Goal: Task Accomplishment & Management: Manage account settings

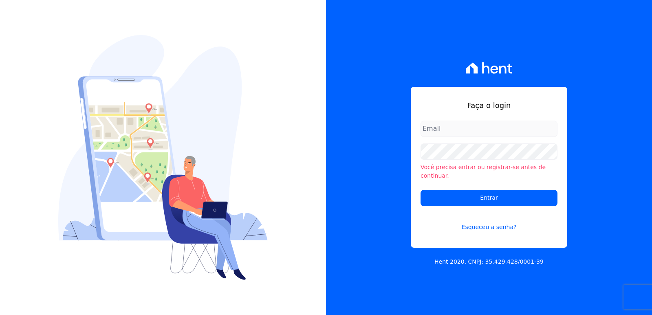
type input "[EMAIL_ADDRESS][DOMAIN_NAME]"
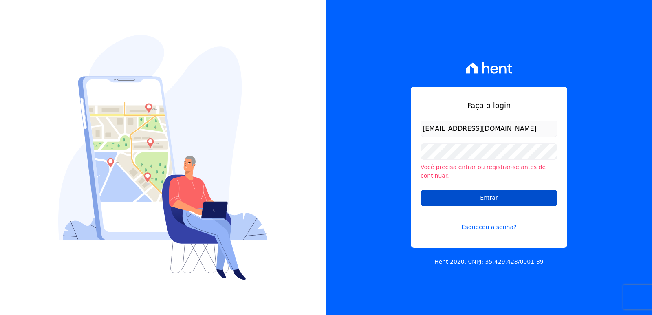
click at [437, 195] on input "Entrar" at bounding box center [489, 198] width 137 height 16
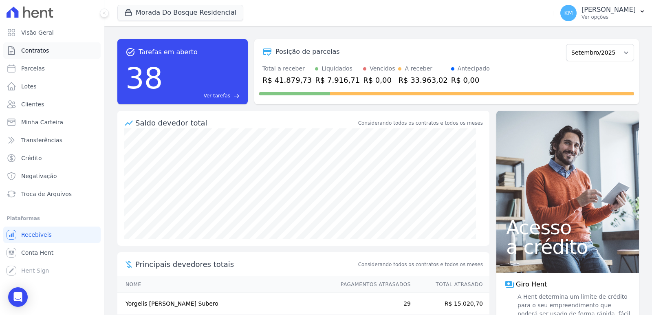
click at [38, 55] on link "Contratos" at bounding box center [51, 50] width 97 height 16
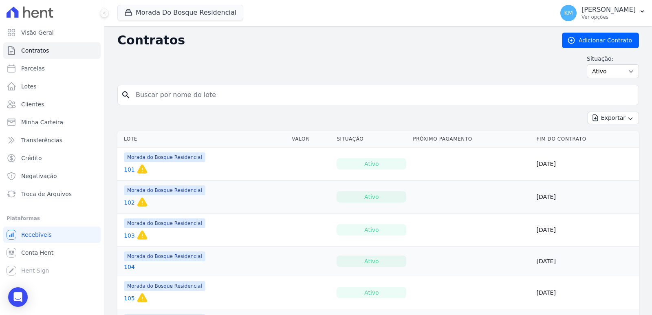
click at [194, 99] on input "search" at bounding box center [383, 95] width 505 height 16
type input "92"
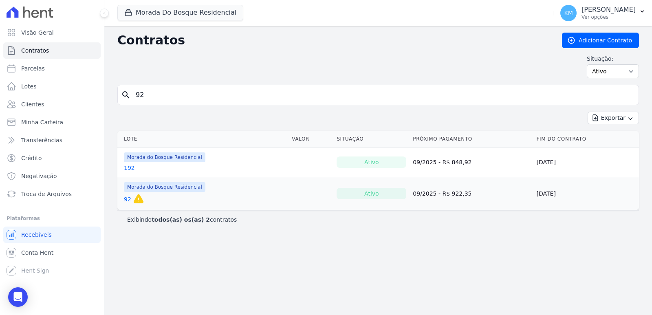
click at [127, 196] on link "92" at bounding box center [127, 199] width 7 height 8
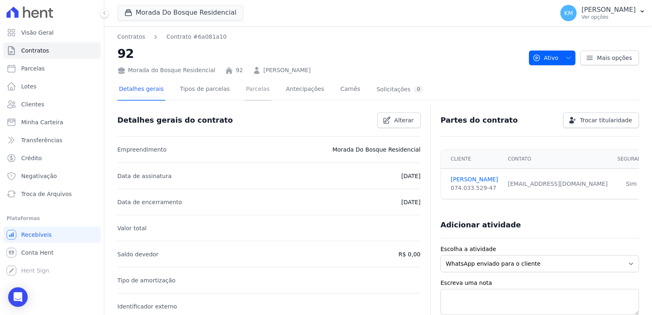
click at [253, 91] on link "Parcelas" at bounding box center [258, 90] width 27 height 22
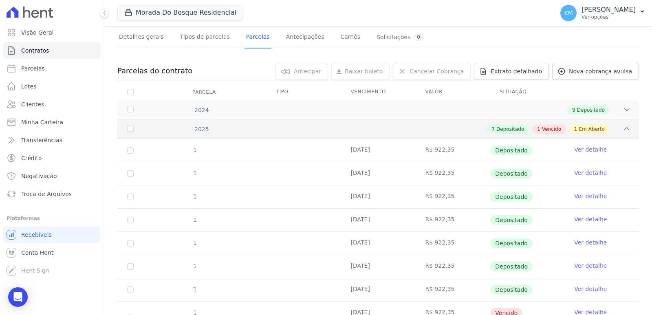
scroll to position [119, 0]
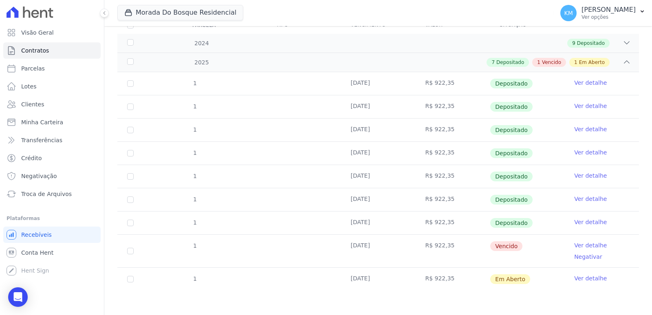
click at [576, 247] on link "Ver detalhe" at bounding box center [590, 245] width 33 height 8
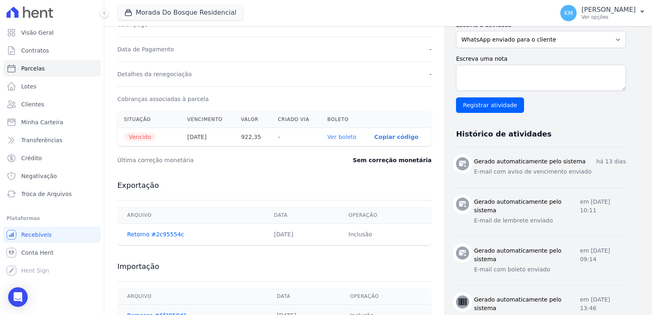
scroll to position [209, 0]
click at [346, 137] on link "Ver boleto" at bounding box center [341, 137] width 29 height 7
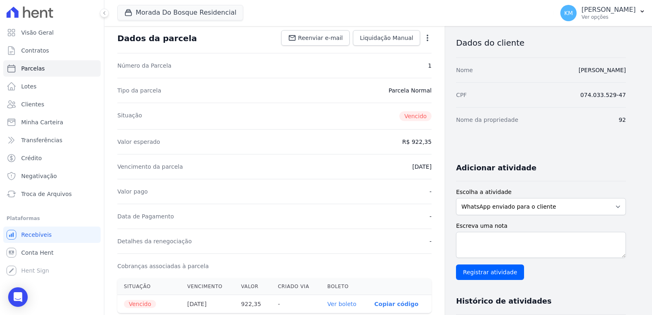
scroll to position [0, 0]
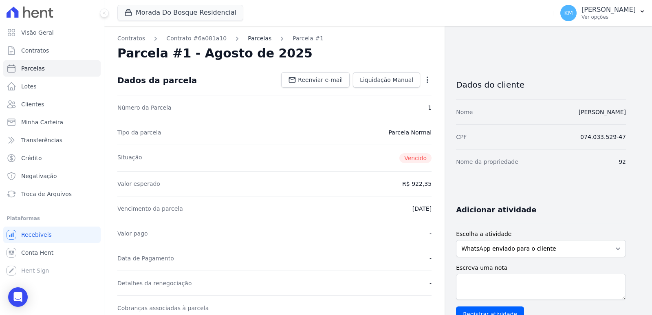
click at [251, 35] on link "Parcelas" at bounding box center [260, 38] width 24 height 9
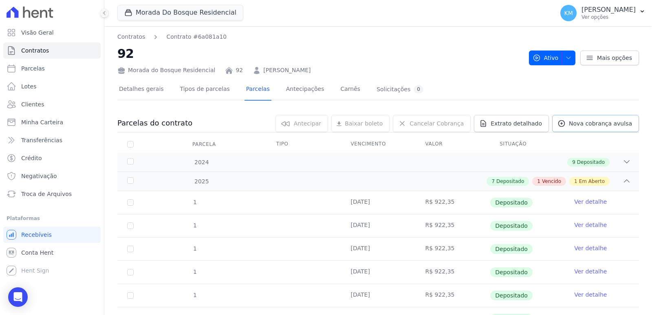
click at [584, 127] on span "Nova cobrança avulsa" at bounding box center [600, 123] width 63 height 8
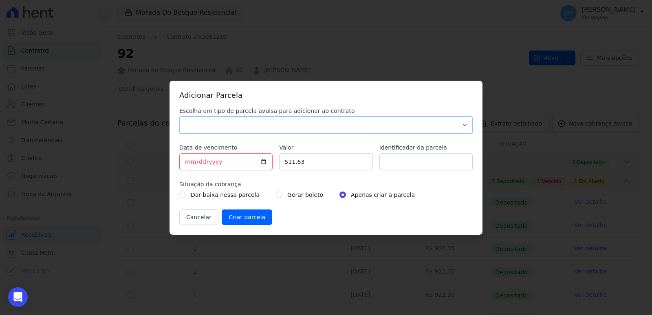
drag, startPoint x: 253, startPoint y: 123, endPoint x: 239, endPoint y: 130, distance: 15.5
click at [252, 123] on select "Parcela Normal Sinal Caução Intercalada Chaves Pré Chaves Pós Chaves Taxas Quit…" at bounding box center [325, 125] width 293 height 17
select select "standard"
click at [179, 117] on select "Parcela Normal Sinal Caução Intercalada Chaves Pré Chaves Pós Chaves Taxas Quit…" at bounding box center [325, 125] width 293 height 17
click at [187, 164] on input "[DATE]" at bounding box center [225, 161] width 93 height 17
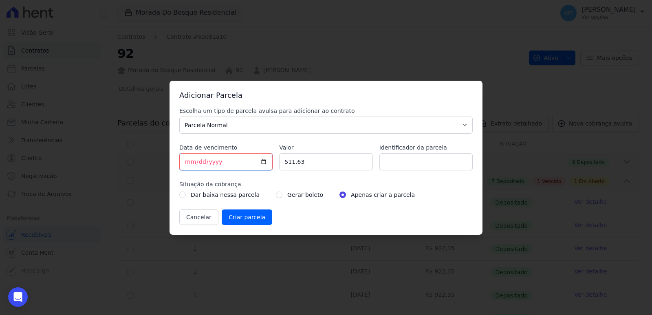
type input "[DATE]"
drag, startPoint x: 244, startPoint y: 165, endPoint x: 212, endPoint y: 167, distance: 31.4
click at [212, 167] on div "Escolha um tipo de parcela avulsa para adicionar ao contrato Parcela Normal Sin…" at bounding box center [325, 166] width 293 height 118
type input "922.35"
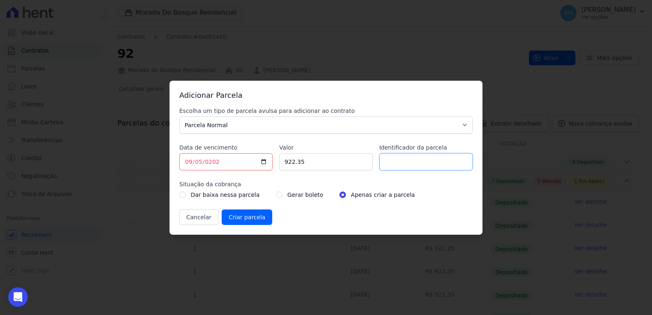
click at [406, 166] on input "Identificador da parcela" at bounding box center [425, 161] width 93 height 17
type input "92016h"
click at [276, 194] on input "radio" at bounding box center [279, 195] width 7 height 7
radio input "true"
click at [257, 214] on input "Criar parcela" at bounding box center [247, 216] width 51 height 15
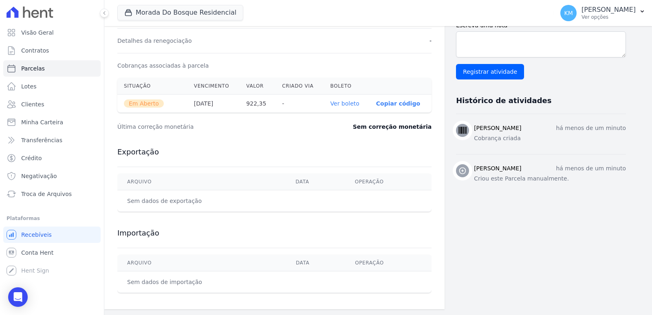
scroll to position [243, 0]
click at [347, 101] on link "Ver boleto" at bounding box center [345, 102] width 29 height 7
click at [582, 13] on p "[PERSON_NAME]" at bounding box center [609, 10] width 54 height 8
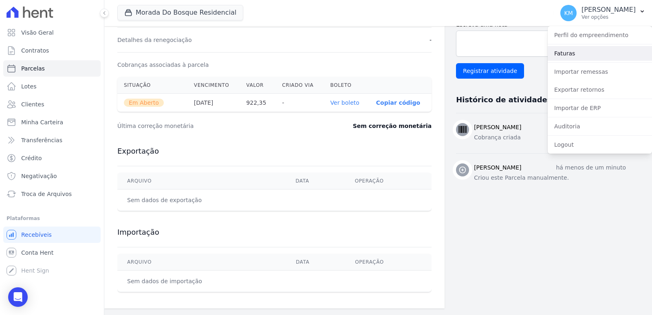
click at [564, 53] on link "Faturas" at bounding box center [600, 53] width 104 height 15
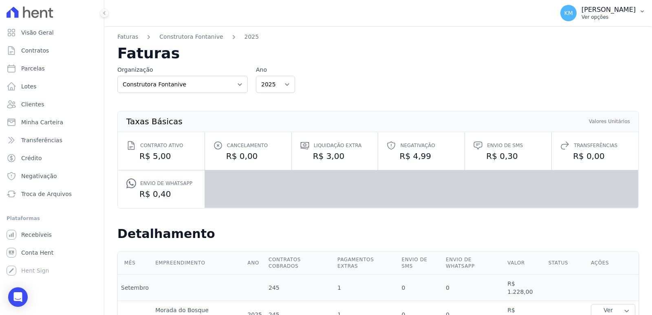
click at [596, 7] on button "KM [PERSON_NAME] Ver opções" at bounding box center [603, 13] width 98 height 23
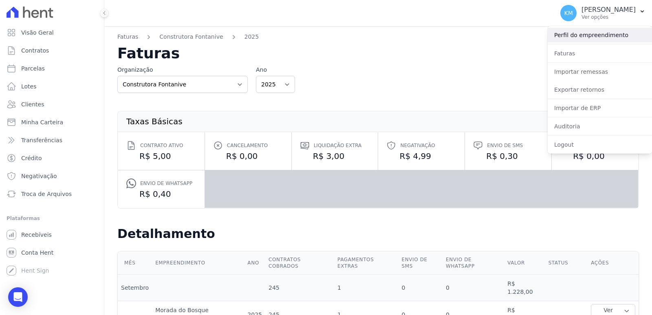
click at [574, 35] on link "Perfil do empreendimento" at bounding box center [600, 35] width 104 height 15
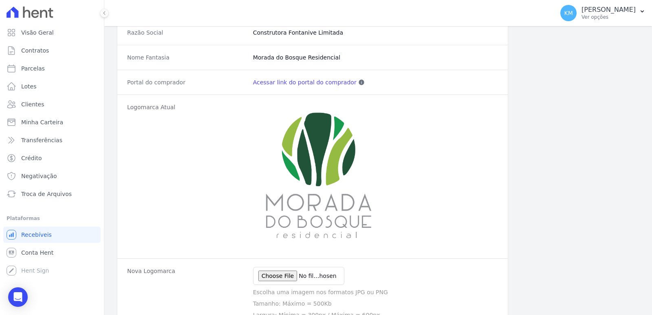
scroll to position [49, 0]
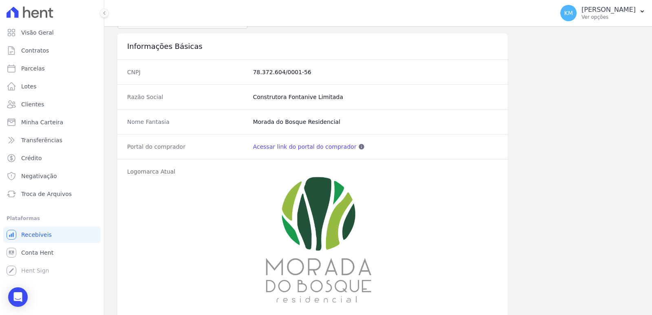
click at [267, 143] on link "Acessar link do portal do comprador" at bounding box center [305, 147] width 104 height 8
click at [274, 147] on link "Acessar link do portal do comprador" at bounding box center [305, 147] width 104 height 8
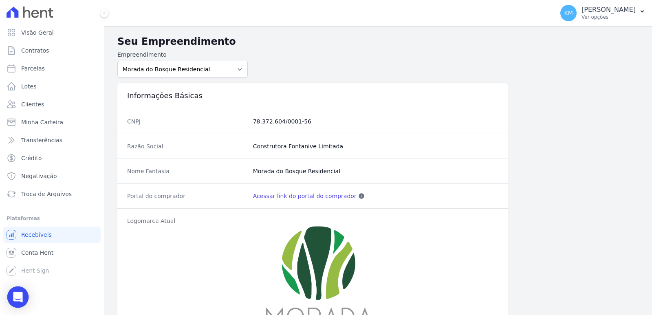
click at [22, 298] on div "Open Intercom Messenger" at bounding box center [18, 298] width 22 height 22
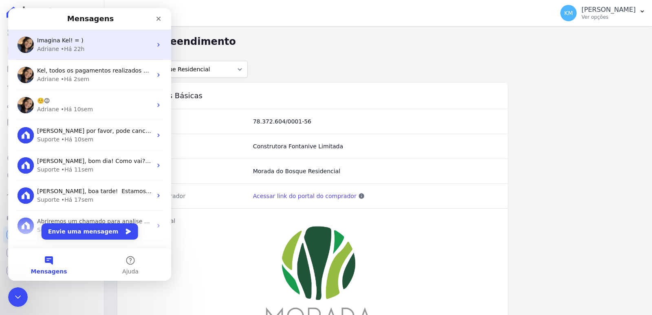
click at [52, 50] on div "Adriane" at bounding box center [48, 49] width 22 height 9
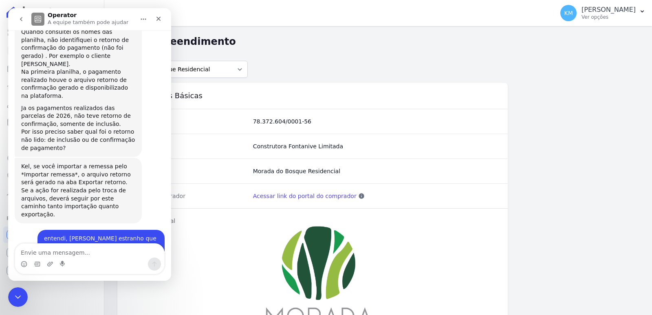
scroll to position [4058, 0]
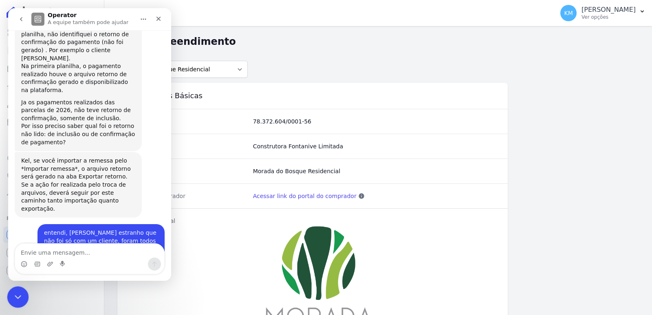
click at [9, 295] on div "Encerramento do Messenger da Intercom" at bounding box center [17, 296] width 20 height 20
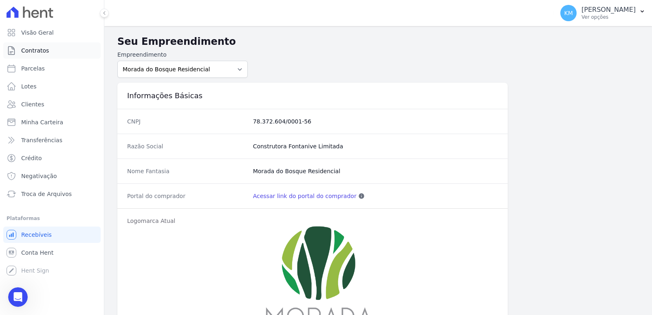
click at [38, 51] on span "Contratos" at bounding box center [35, 50] width 28 height 8
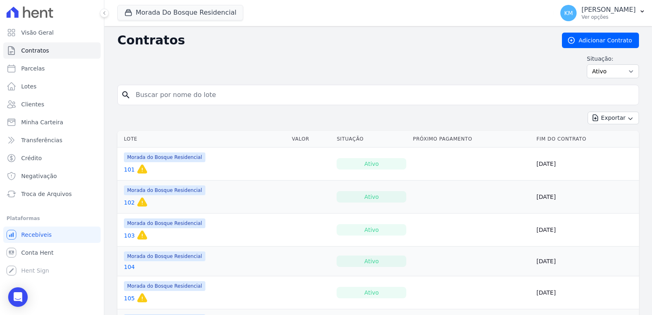
click at [176, 102] on input "search" at bounding box center [383, 95] width 505 height 16
type input "92"
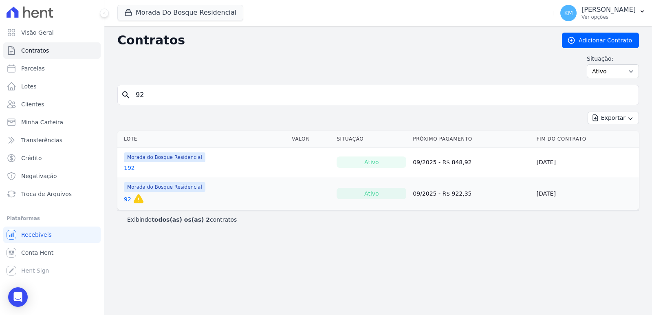
click at [123, 199] on td "Morada do Bosque Residencial 92 Esse contrato irá expirar em [DATE] e a partir …" at bounding box center [202, 193] width 171 height 33
click at [128, 200] on link "92" at bounding box center [127, 199] width 7 height 8
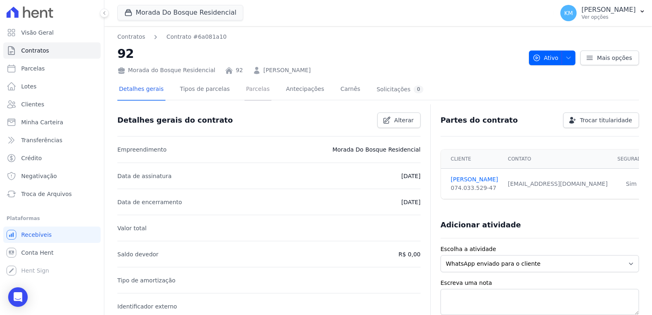
click at [251, 91] on link "Parcelas" at bounding box center [258, 90] width 27 height 22
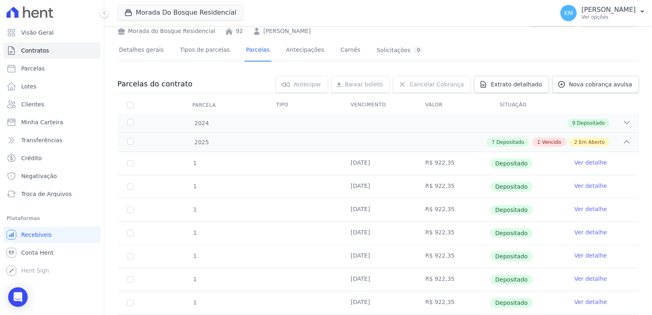
scroll to position [142, 0]
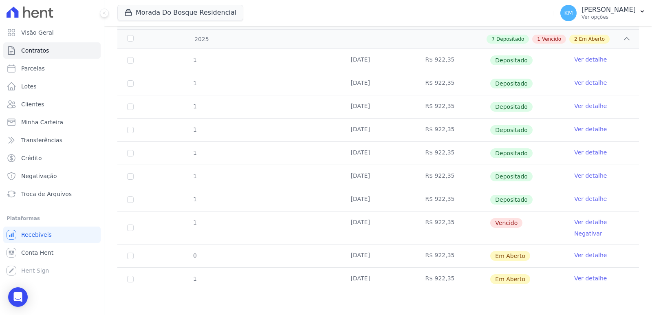
click at [578, 221] on link "Ver detalhe" at bounding box center [590, 222] width 33 height 8
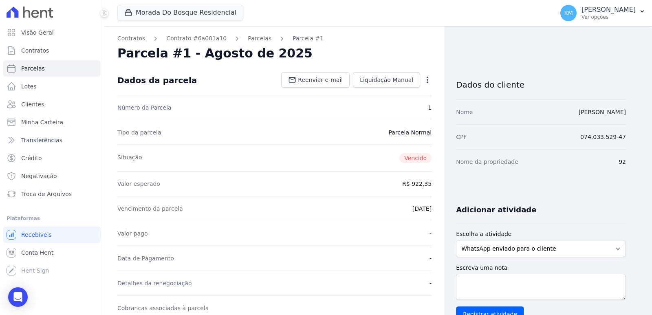
click at [426, 80] on icon "button" at bounding box center [427, 80] width 8 height 8
click at [396, 108] on link "Cancelar Cobrança" at bounding box center [393, 105] width 72 height 15
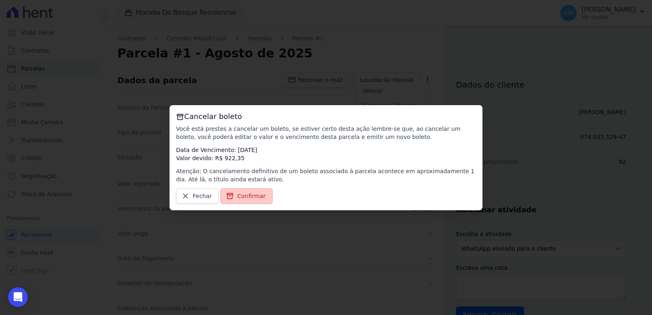
drag, startPoint x: 251, startPoint y: 185, endPoint x: 249, endPoint y: 190, distance: 4.9
click at [250, 188] on div "Cancelar boleto Você está prestes a cancelar um boleto, se estiver certo desta …" at bounding box center [326, 157] width 313 height 105
click at [243, 209] on div "Cancelar boleto Você está prestes a cancelar um boleto, se estiver certo desta …" at bounding box center [326, 157] width 313 height 105
click at [242, 203] on link "Confirmar" at bounding box center [246, 195] width 52 height 15
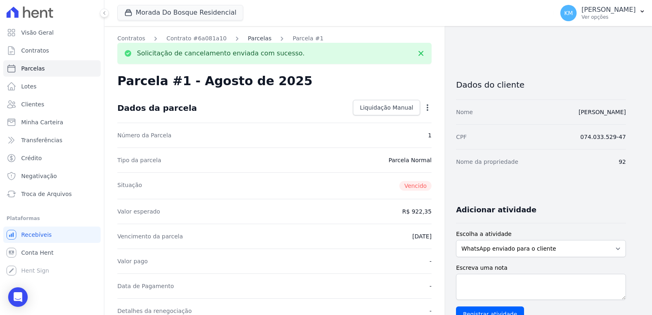
click at [249, 38] on link "Parcelas" at bounding box center [260, 38] width 24 height 9
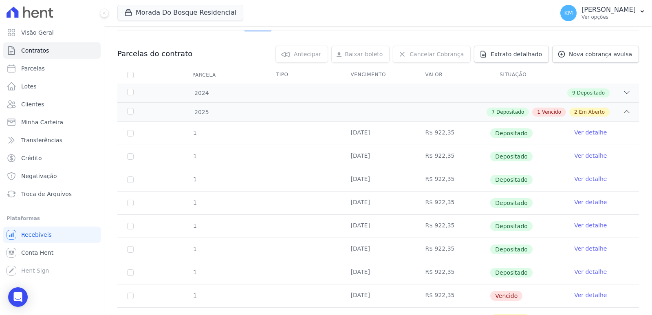
scroll to position [132, 0]
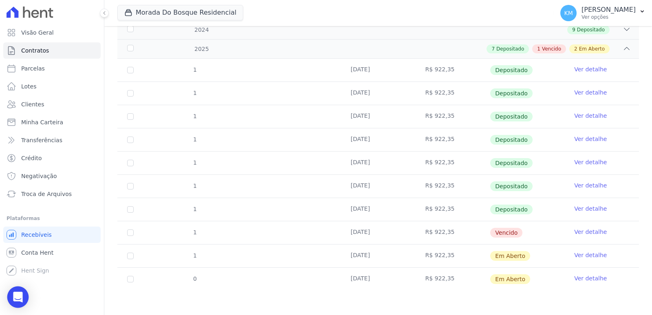
click at [25, 292] on div "Open Intercom Messenger" at bounding box center [18, 298] width 22 height 22
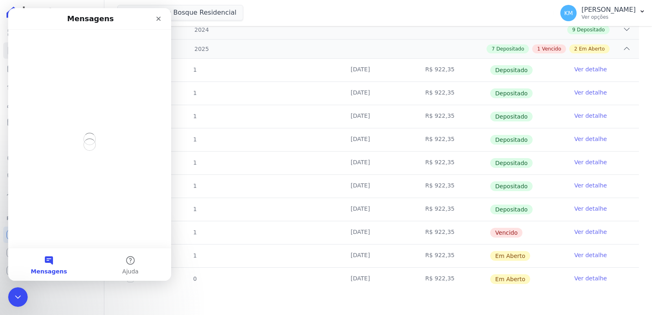
scroll to position [0, 0]
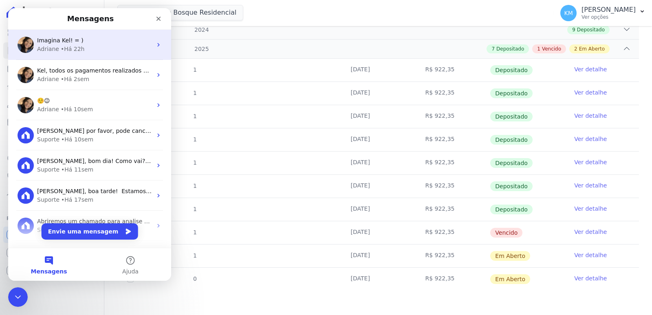
click at [87, 46] on div "[PERSON_NAME] • Há 22h" at bounding box center [94, 49] width 115 height 9
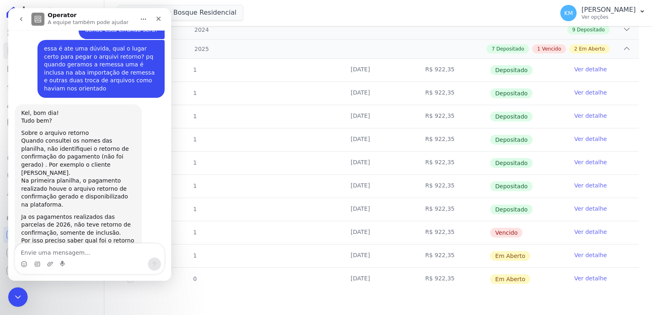
click at [35, 251] on textarea "Envie uma mensagem..." at bounding box center [89, 251] width 149 height 14
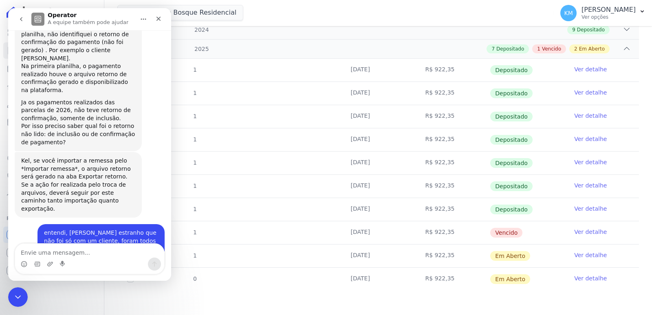
type textarea "b"
type textarea "Bom dia,"
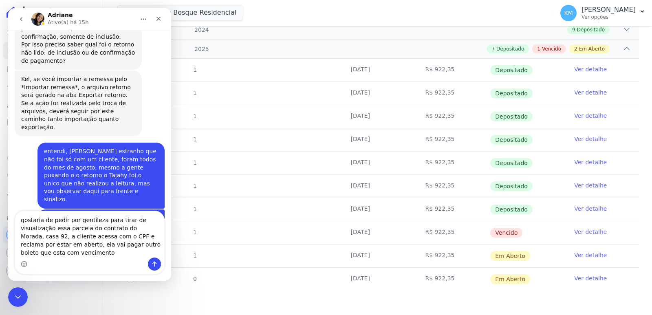
scroll to position [4147, 0]
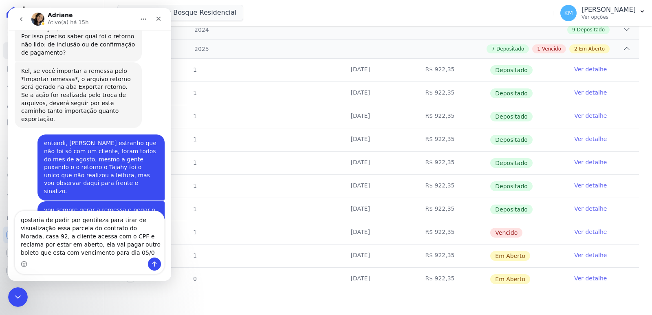
type textarea "gostaria de pedir por gentileza para tirar de visualização essa parcela do cont…"
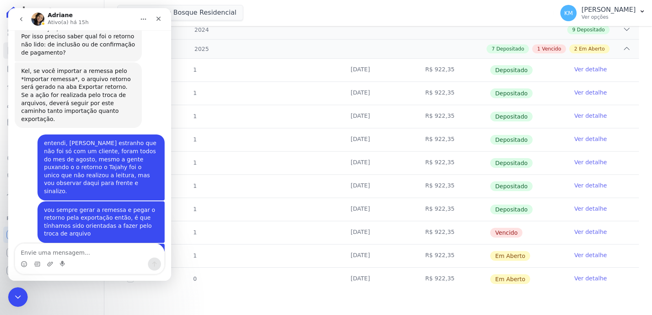
scroll to position [4173, 0]
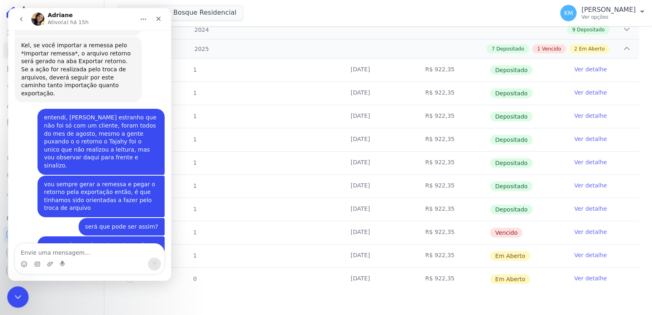
click at [24, 288] on div "Encerramento do Messenger da Intercom" at bounding box center [17, 296] width 20 height 20
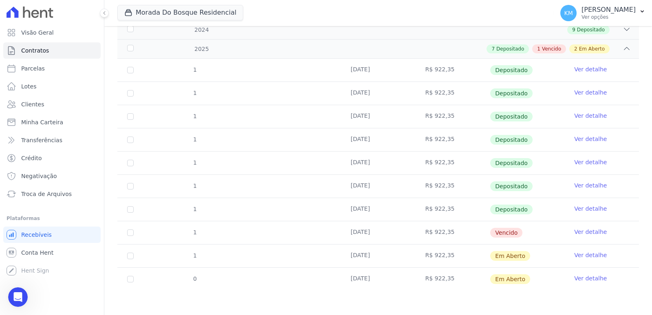
scroll to position [0, 0]
